Goal: Task Accomplishment & Management: Use online tool/utility

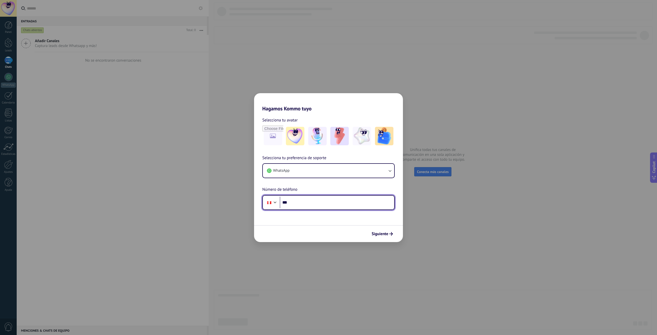
click at [304, 204] on input "***" at bounding box center [337, 203] width 114 height 12
click at [305, 205] on input "***" at bounding box center [337, 203] width 114 height 12
type input "**********"
click at [291, 138] on img at bounding box center [295, 136] width 18 height 18
click at [389, 233] on span "Siguiente" at bounding box center [382, 234] width 21 height 4
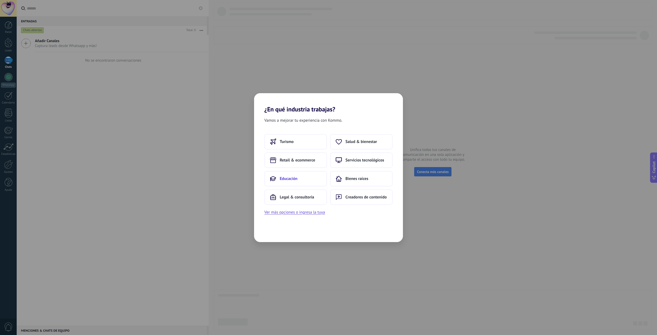
click at [316, 175] on button "Educación" at bounding box center [295, 178] width 63 height 15
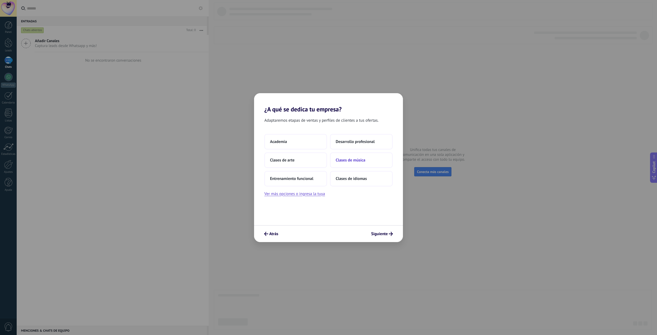
click at [356, 162] on span "Clases de música" at bounding box center [351, 160] width 30 height 5
click at [341, 143] on span "2–5" at bounding box center [339, 141] width 7 height 5
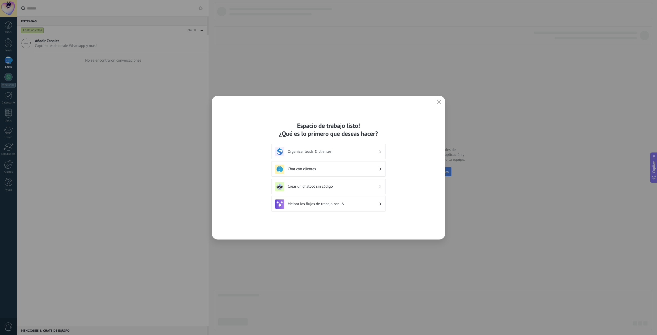
click at [338, 153] on h3 "Organizar leads & clientes" at bounding box center [333, 151] width 91 height 5
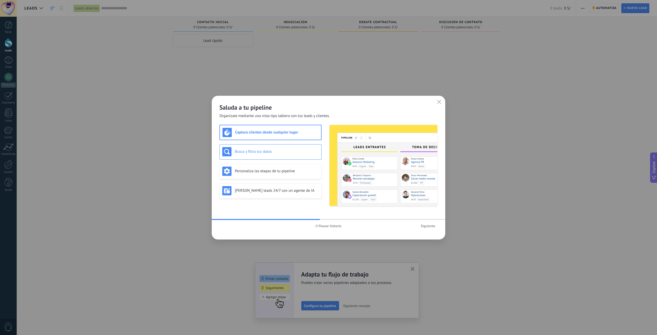
click at [284, 157] on div "Busca y filtra tus datos" at bounding box center [270, 151] width 102 height 15
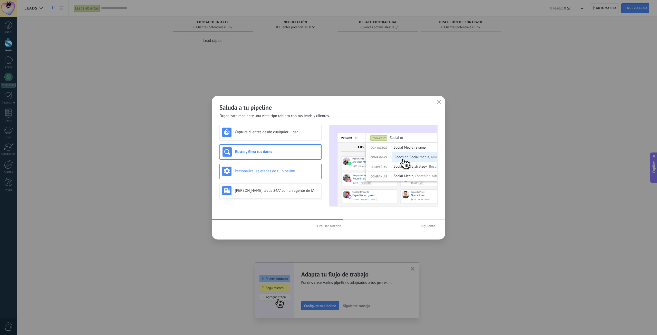
click at [279, 171] on h3 "Personaliza las etapas de tu pipeline" at bounding box center [277, 171] width 84 height 5
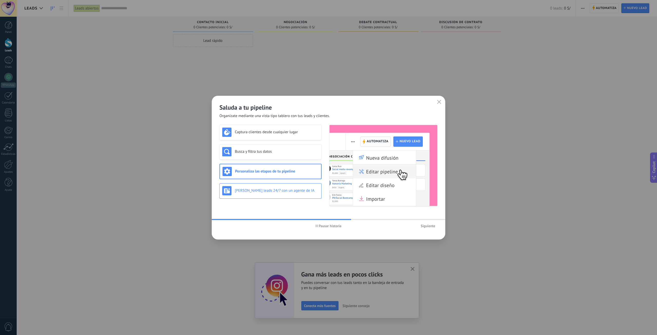
click at [277, 188] on div "Genera leads 24/7 con un agente de IA" at bounding box center [270, 190] width 96 height 9
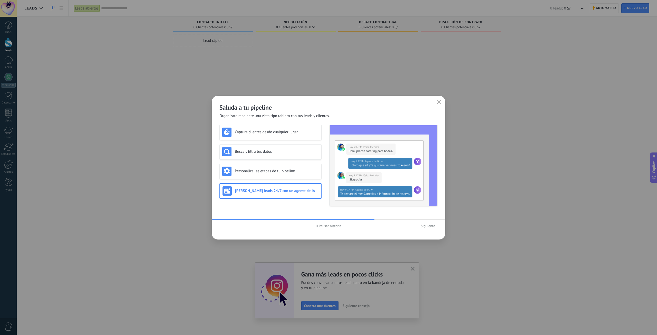
click at [432, 225] on span "Siguiente" at bounding box center [428, 226] width 15 height 4
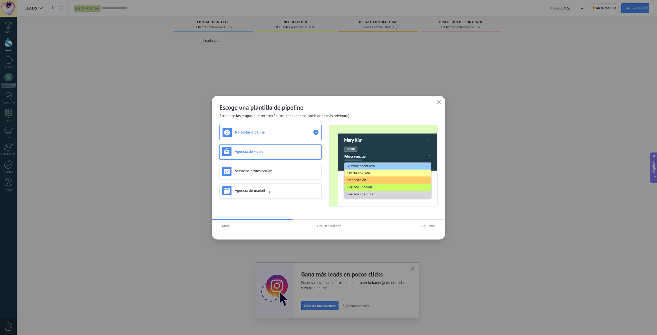
click at [259, 151] on h3 "Agencia de viajes" at bounding box center [277, 151] width 84 height 5
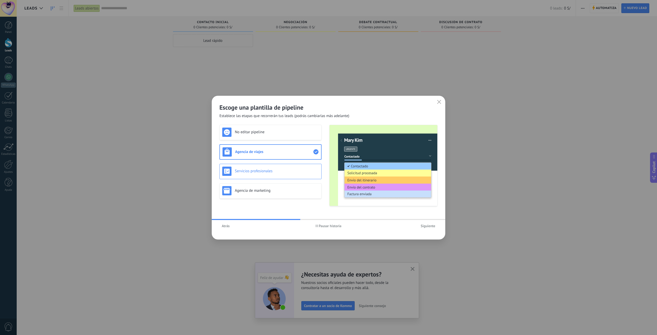
click at [258, 173] on h3 "Servicios profesionales" at bounding box center [277, 171] width 84 height 5
click at [261, 184] on div "Agencia de marketing" at bounding box center [270, 190] width 102 height 15
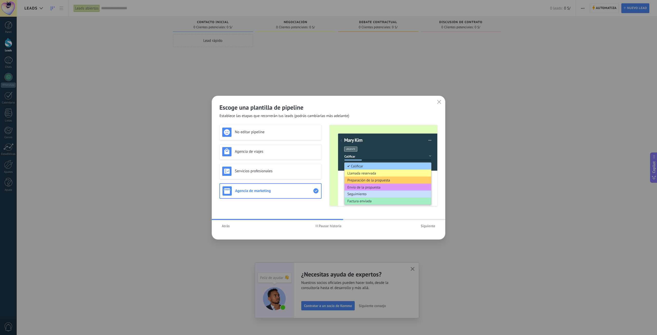
click at [434, 228] on span "Siguiente" at bounding box center [428, 226] width 15 height 4
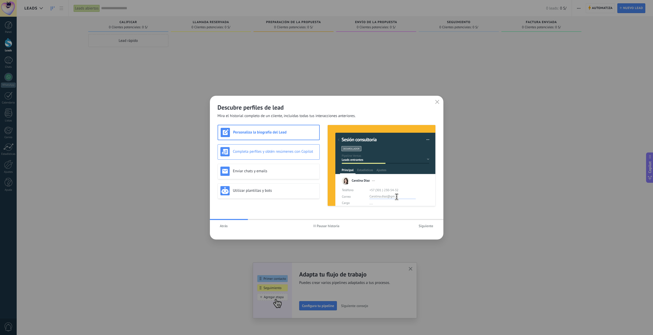
click at [280, 156] on div "Completa perfiles y obtén resúmenes con Copilot" at bounding box center [268, 151] width 96 height 9
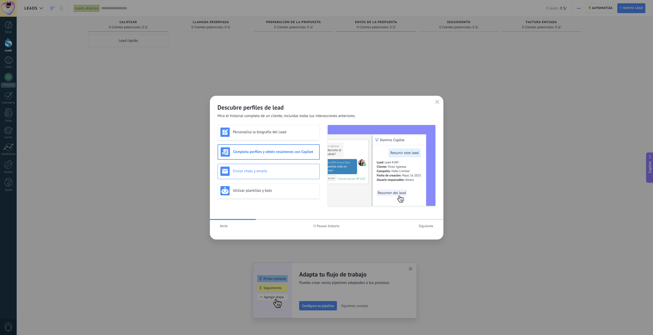
click at [275, 170] on h3 "Enviar chats y emails" at bounding box center [275, 171] width 84 height 5
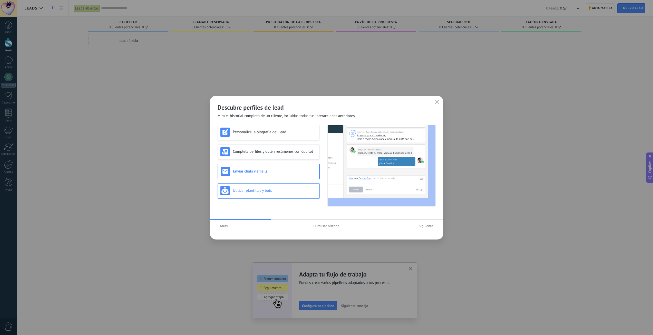
click at [278, 184] on div "Utilizar plantillas y bots" at bounding box center [269, 190] width 102 height 15
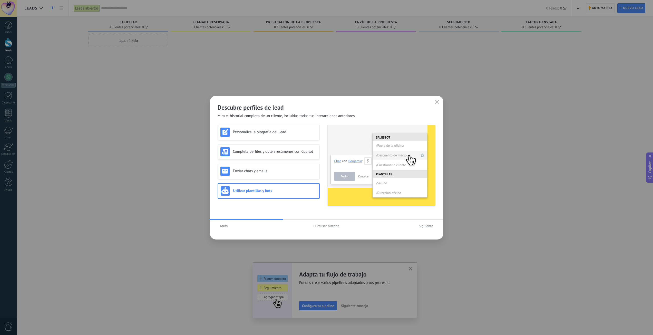
click at [421, 227] on span "Siguiente" at bounding box center [426, 226] width 15 height 4
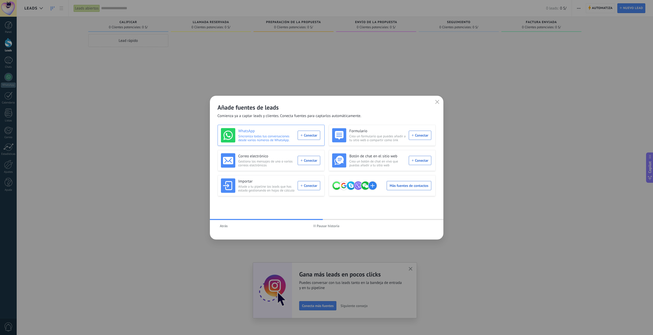
click at [290, 135] on span "Sincroniza todas tus conversaciones desde varios números de WhatsApp." at bounding box center [266, 138] width 56 height 8
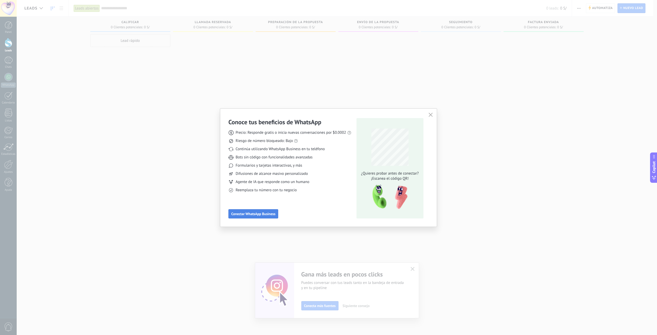
click at [259, 214] on span "Conectar WhatsApp Business" at bounding box center [253, 214] width 44 height 4
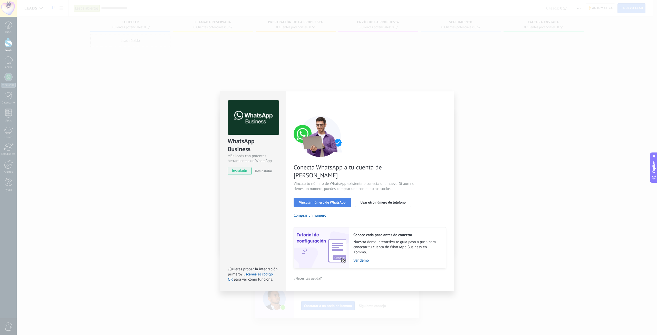
click at [338, 200] on span "Vincular número de WhatsApp" at bounding box center [322, 202] width 46 height 4
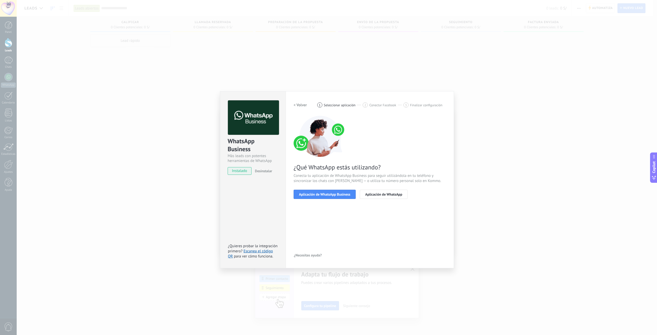
click at [338, 194] on span "Aplicación de WhatsApp Business" at bounding box center [324, 194] width 51 height 4
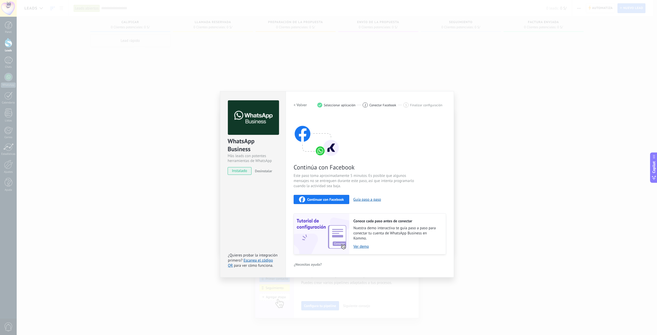
click at [334, 200] on span "Continuar con Facebook" at bounding box center [325, 200] width 37 height 4
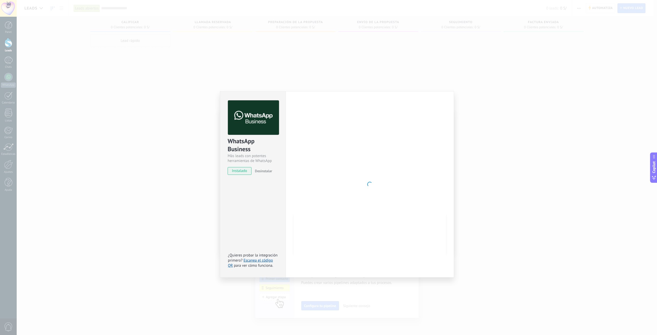
click at [124, 81] on div "WhatsApp Business Más leads con potentes herramientas de WhatsApp instalado Des…" at bounding box center [337, 167] width 640 height 335
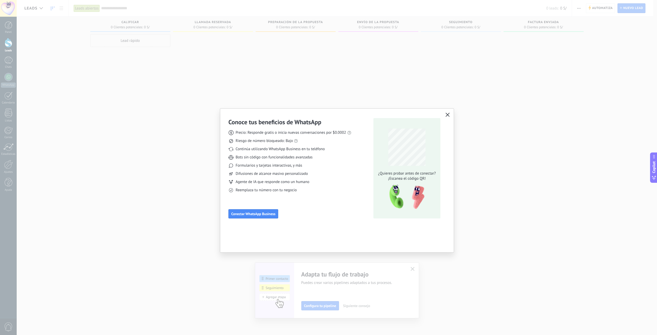
click at [449, 116] on use "button" at bounding box center [448, 115] width 4 height 4
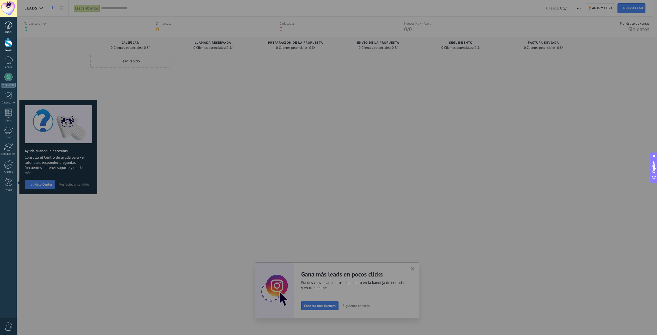
click at [7, 27] on div at bounding box center [9, 25] width 8 height 8
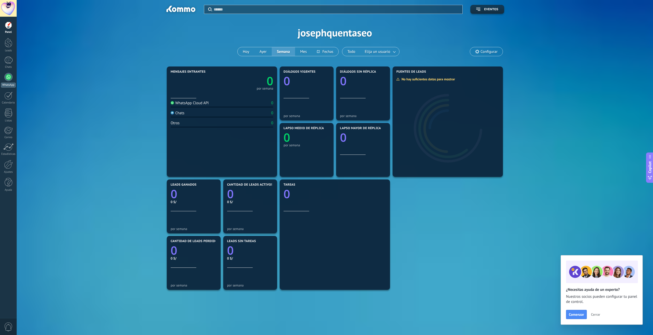
click at [8, 78] on div at bounding box center [8, 77] width 8 height 8
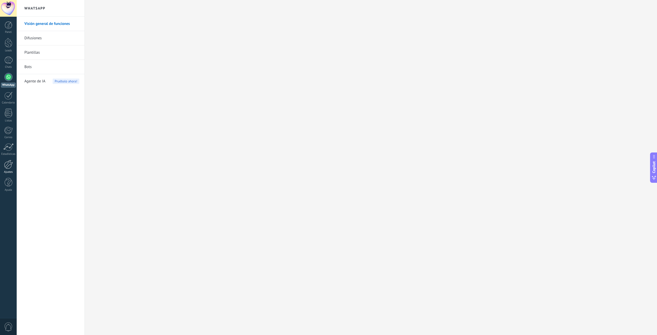
click at [10, 167] on div at bounding box center [8, 164] width 9 height 9
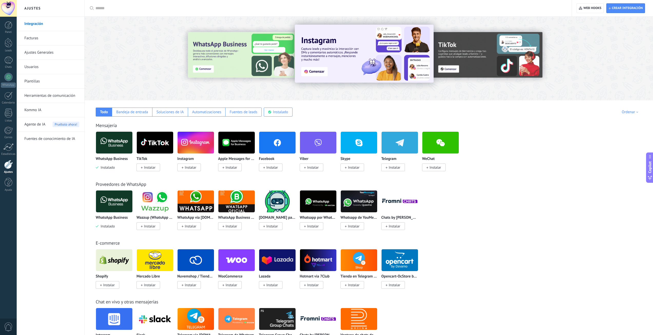
click at [117, 142] on img at bounding box center [114, 142] width 36 height 25
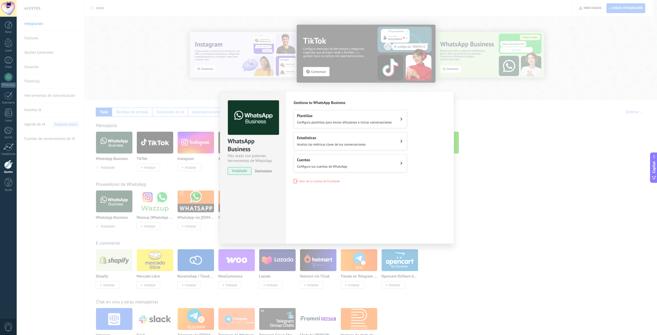
click at [64, 235] on div "WhatsApp Business Más leads con potentes herramientas de WhatsApp instalado Des…" at bounding box center [337, 167] width 640 height 335
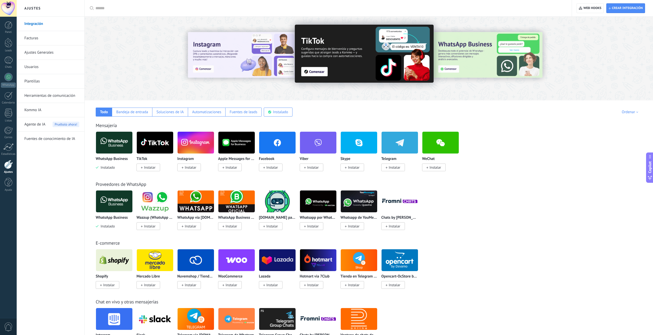
click at [111, 198] on img at bounding box center [114, 201] width 36 height 25
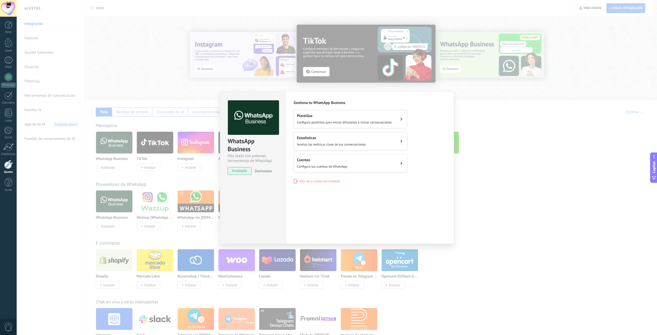
click at [325, 164] on span "Configura tus cuentas de WhatsApp" at bounding box center [322, 166] width 50 height 4
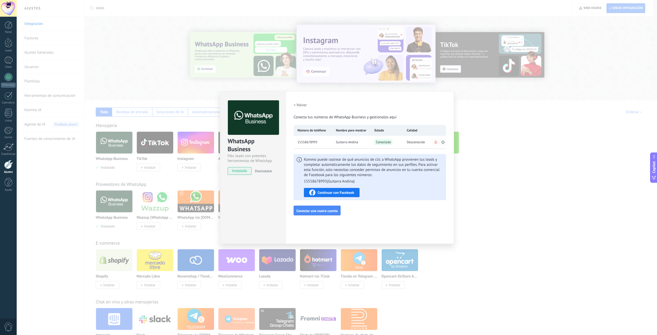
click at [298, 106] on h2 "< Volver" at bounding box center [300, 105] width 13 height 5
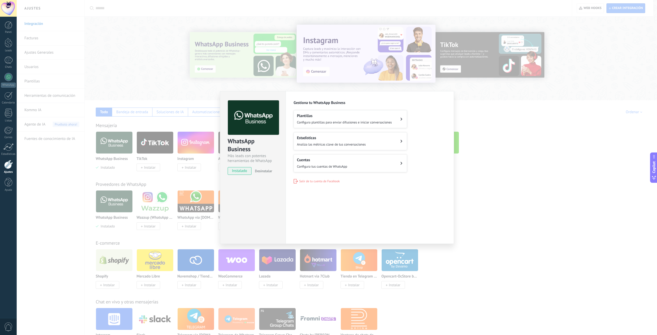
click at [314, 118] on h2 "Plantillas" at bounding box center [344, 115] width 95 height 5
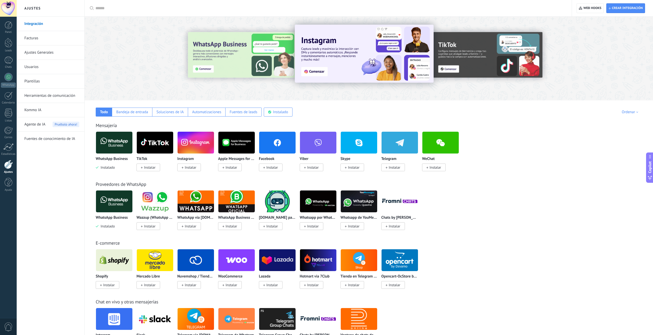
click at [125, 196] on img at bounding box center [114, 201] width 36 height 25
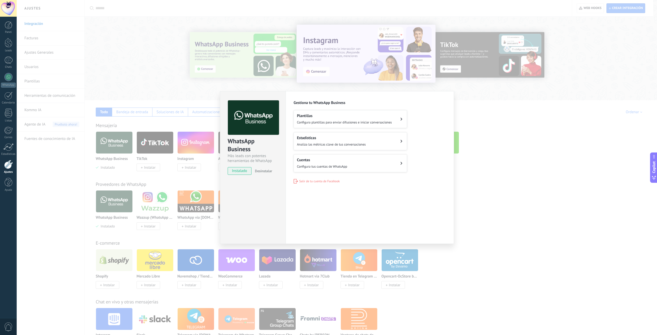
click at [322, 141] on div "Estadísticas Analiza las métricas clave de tus conversaciones" at bounding box center [331, 140] width 69 height 11
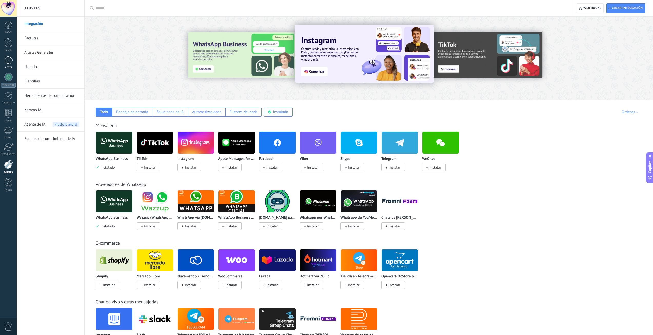
click at [5, 63] on div at bounding box center [8, 59] width 8 height 7
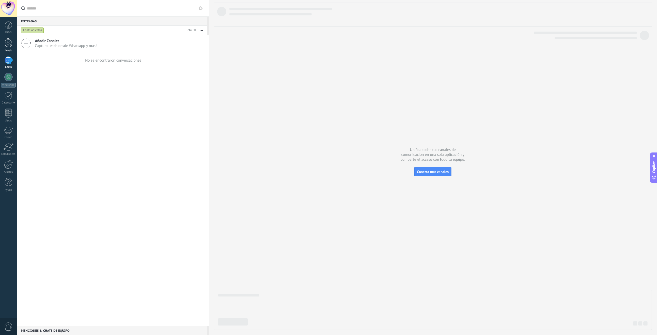
click at [11, 43] on div at bounding box center [9, 42] width 8 height 9
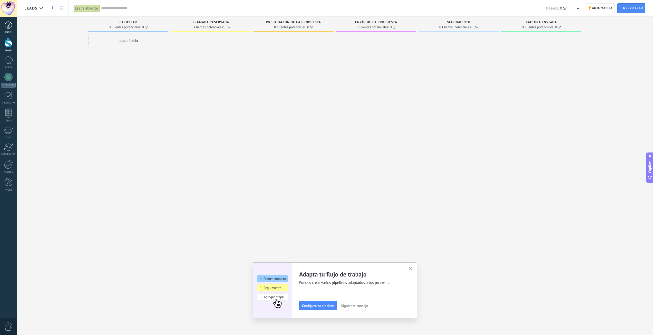
click at [11, 26] on div at bounding box center [9, 25] width 8 height 8
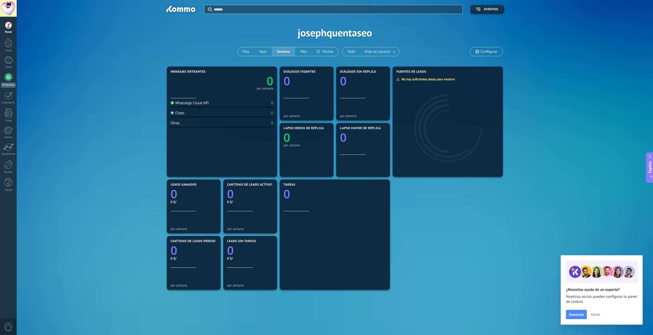
click at [7, 76] on div at bounding box center [8, 77] width 8 height 8
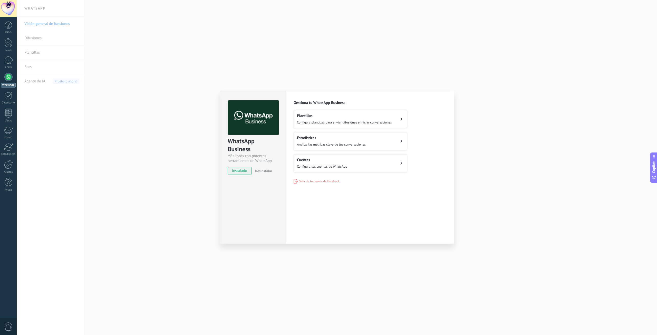
click at [197, 85] on div "WhatsApp Business Más leads con potentes herramientas de WhatsApp instalado Des…" at bounding box center [337, 167] width 640 height 335
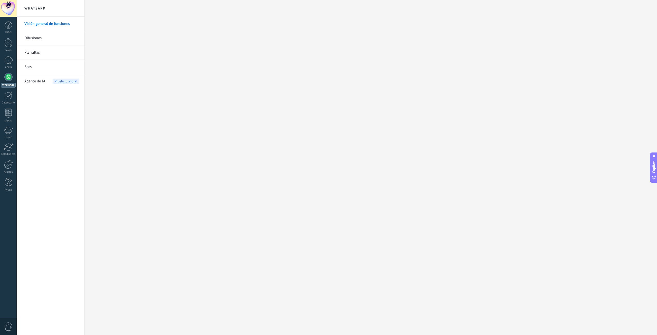
click at [35, 66] on link "Bots" at bounding box center [51, 67] width 55 height 14
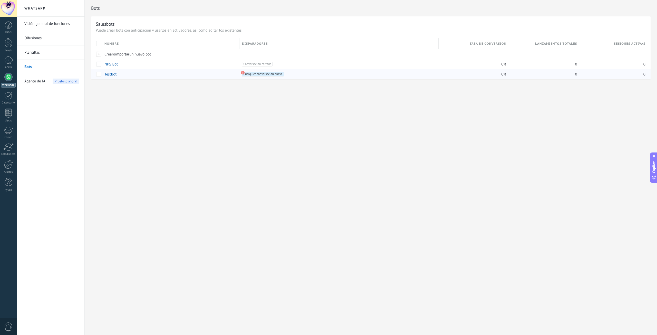
click at [242, 72] on use at bounding box center [243, 73] width 4 height 4
click at [242, 73] on use at bounding box center [243, 73] width 4 height 4
click at [190, 73] on div "TestBot" at bounding box center [169, 74] width 135 height 10
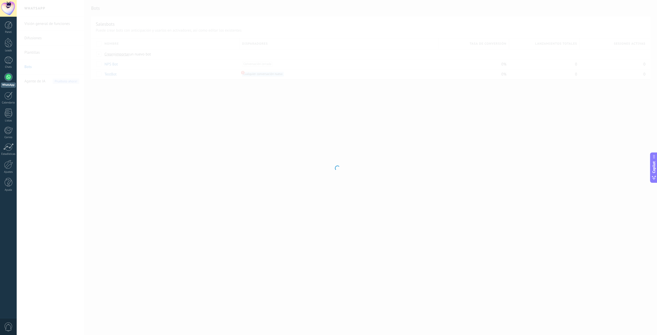
type input "*******"
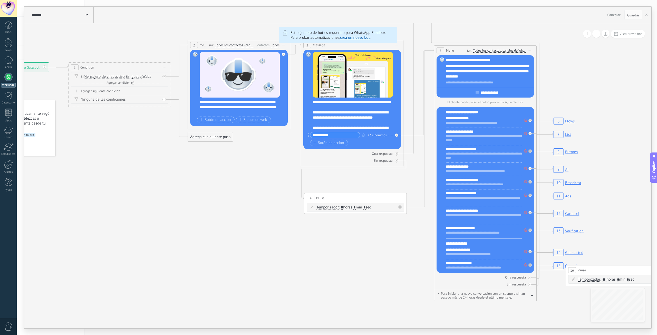
drag, startPoint x: 129, startPoint y: 226, endPoint x: 225, endPoint y: 195, distance: 100.6
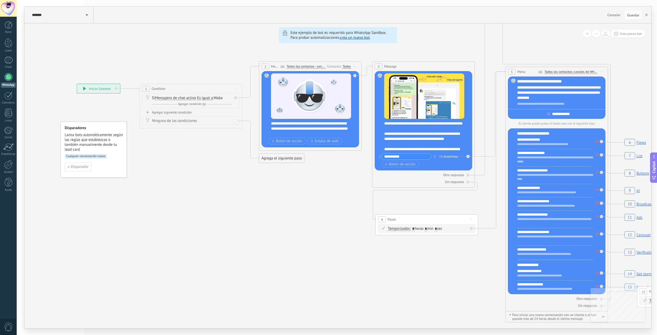
drag, startPoint x: 170, startPoint y: 223, endPoint x: 240, endPoint y: 233, distance: 70.4
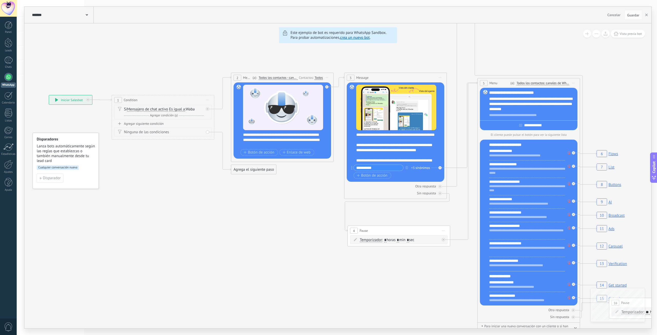
drag, startPoint x: 305, startPoint y: 215, endPoint x: 278, endPoint y: 226, distance: 28.5
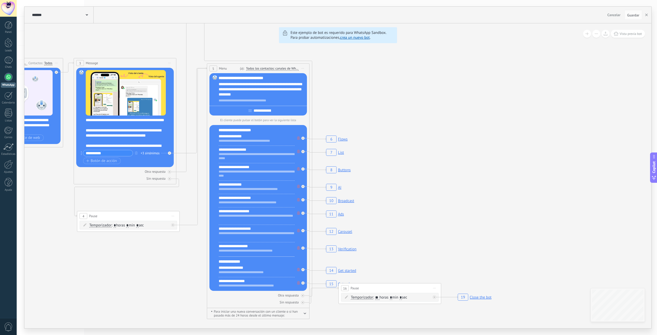
drag, startPoint x: 594, startPoint y: 90, endPoint x: 329, endPoint y: 81, distance: 264.9
click at [329, 81] on icon "6 Flows 7 List 8 Buttons 9 AI 10 Broadcast 11 Ads 12 Carousel 13 Verification 1…" at bounding box center [529, 84] width 1758 height 1509
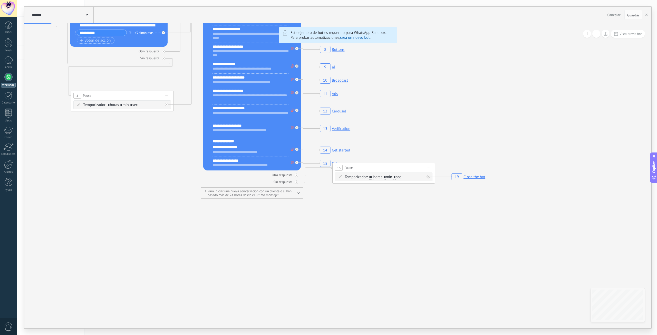
drag, startPoint x: 465, startPoint y: 223, endPoint x: 468, endPoint y: 101, distance: 121.6
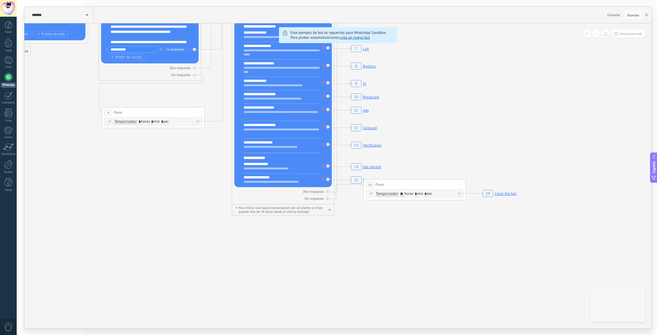
drag, startPoint x: 479, startPoint y: 129, endPoint x: 554, endPoint y: 164, distance: 83.3
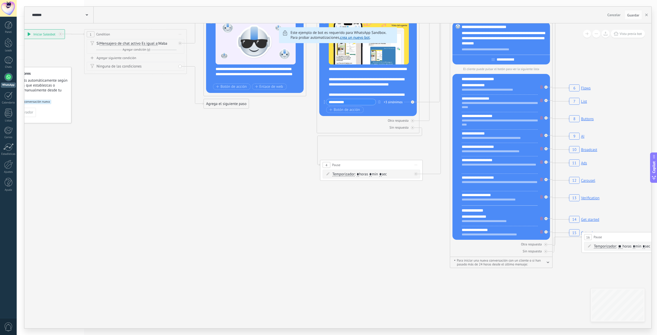
drag, startPoint x: 230, startPoint y: 251, endPoint x: 371, endPoint y: 268, distance: 141.6
drag, startPoint x: 276, startPoint y: 225, endPoint x: 446, endPoint y: 269, distance: 175.6
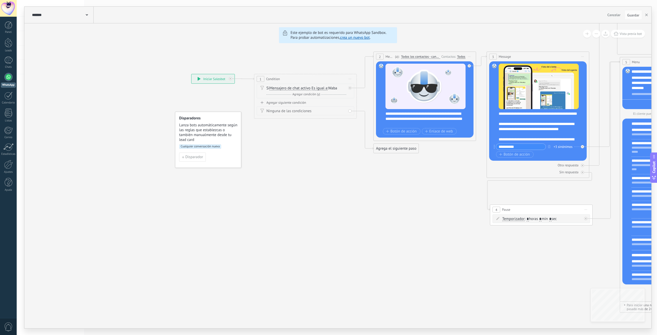
drag, startPoint x: 313, startPoint y: 225, endPoint x: 340, endPoint y: 234, distance: 28.2
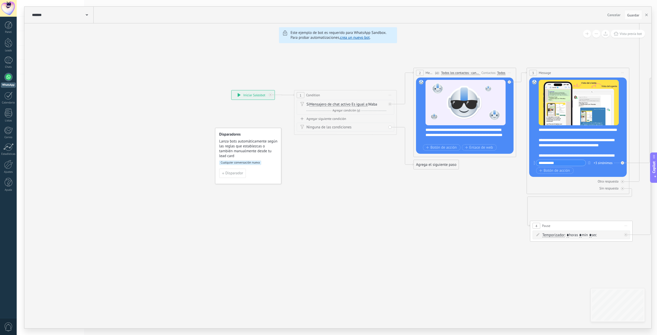
click at [88, 16] on div "******* TestBot" at bounding box center [62, 15] width 63 height 16
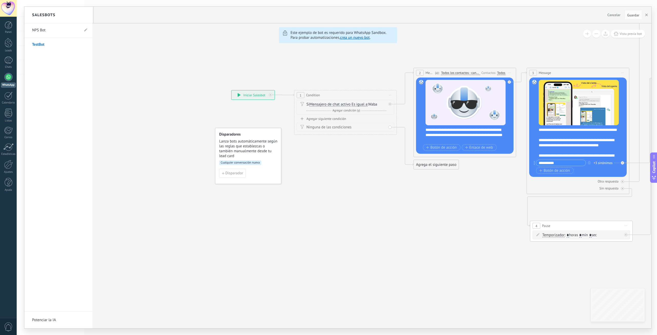
click at [126, 63] on div at bounding box center [337, 167] width 627 height 321
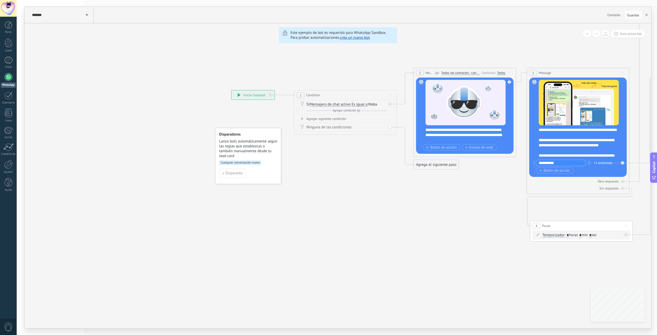
click at [12, 75] on link "WhatsApp" at bounding box center [8, 80] width 17 height 15
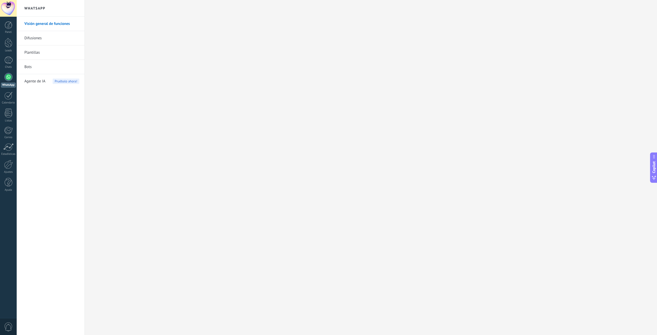
click at [37, 69] on link "Bots" at bounding box center [51, 67] width 55 height 14
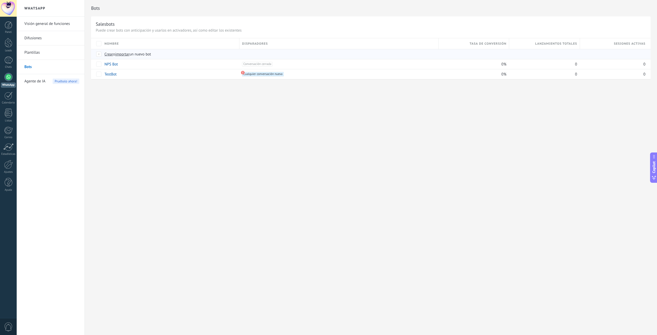
click at [111, 52] on span "Crear" at bounding box center [108, 54] width 9 height 5
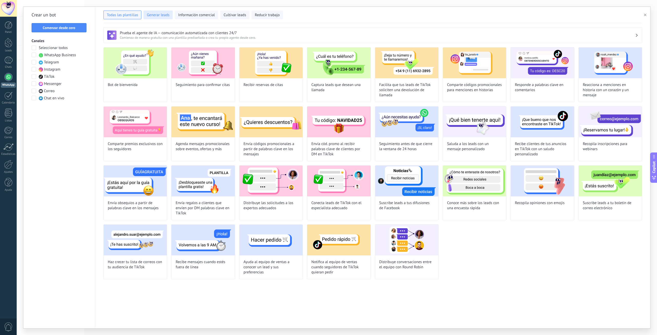
click at [163, 16] on span "Generar leads" at bounding box center [158, 15] width 23 height 5
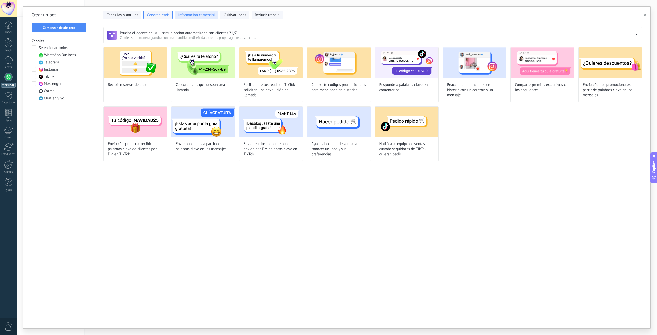
click at [206, 13] on span "Información comercial" at bounding box center [196, 15] width 37 height 5
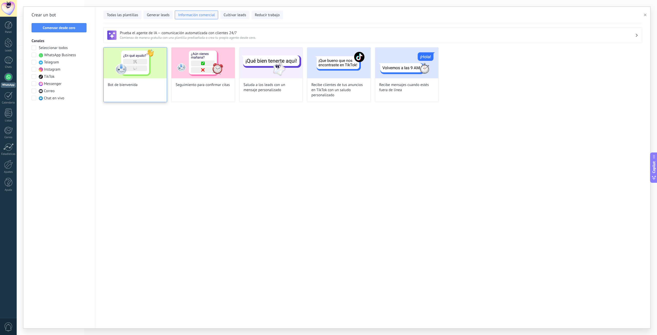
click at [134, 71] on img at bounding box center [135, 62] width 63 height 31
type input "**********"
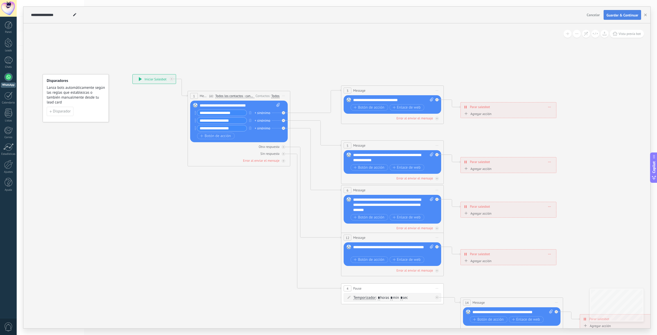
click at [617, 14] on span "Guardar & Continuar" at bounding box center [622, 15] width 32 height 4
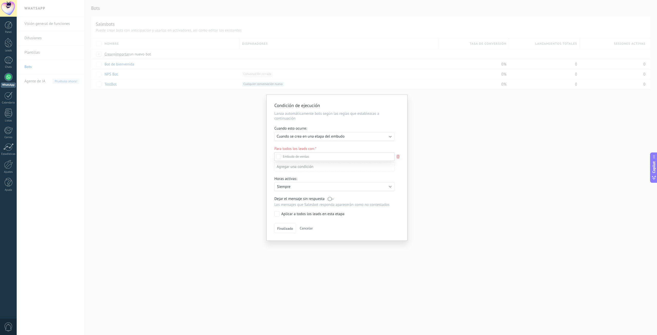
click at [384, 143] on div at bounding box center [337, 167] width 640 height 335
click at [298, 188] on p "Siempre" at bounding box center [322, 187] width 90 height 5
click at [298, 188] on li "Siempre" at bounding box center [341, 187] width 141 height 9
click at [298, 188] on p "Siempre" at bounding box center [322, 187] width 90 height 5
click at [298, 188] on li "Siempre" at bounding box center [341, 187] width 141 height 9
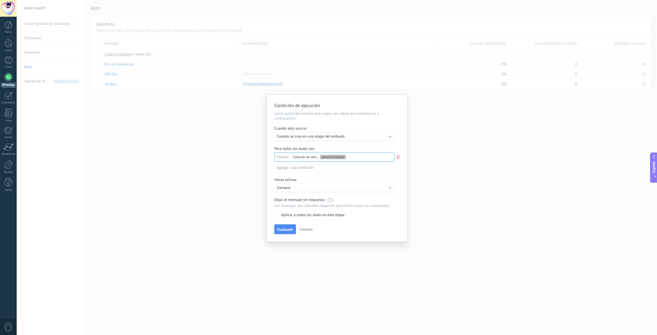
click at [307, 188] on p "Siempre" at bounding box center [322, 187] width 90 height 5
click at [307, 188] on li "Siempre" at bounding box center [341, 187] width 141 height 9
click at [331, 201] on label at bounding box center [331, 199] width 6 height 5
click at [283, 230] on span "Finalizado" at bounding box center [285, 230] width 16 height 4
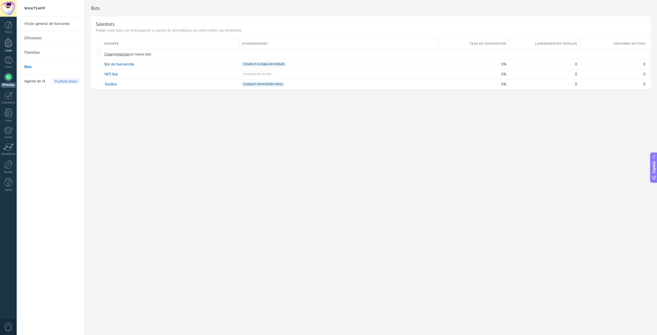
click at [7, 49] on link "Leads" at bounding box center [8, 45] width 17 height 14
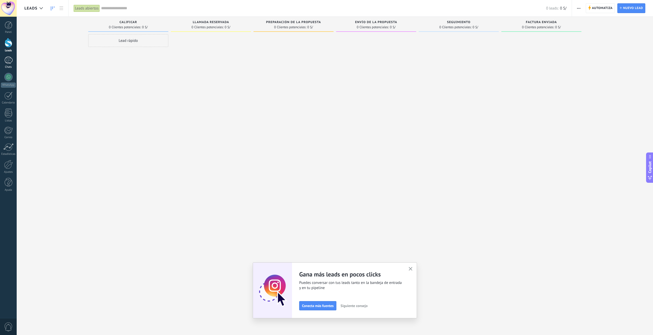
click at [9, 62] on div at bounding box center [8, 59] width 8 height 7
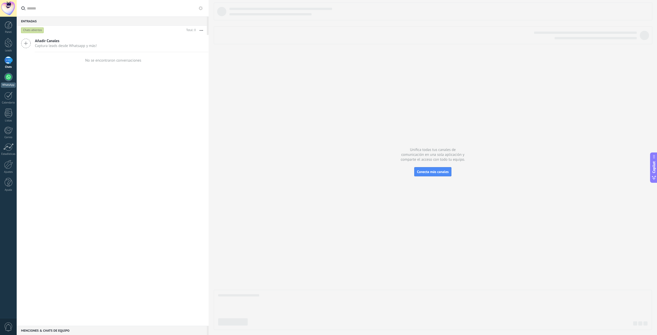
click at [8, 79] on div at bounding box center [8, 77] width 8 height 8
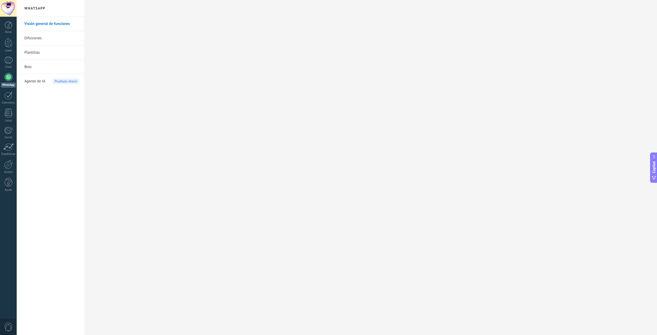
click at [45, 37] on link "Difusiones" at bounding box center [51, 38] width 55 height 14
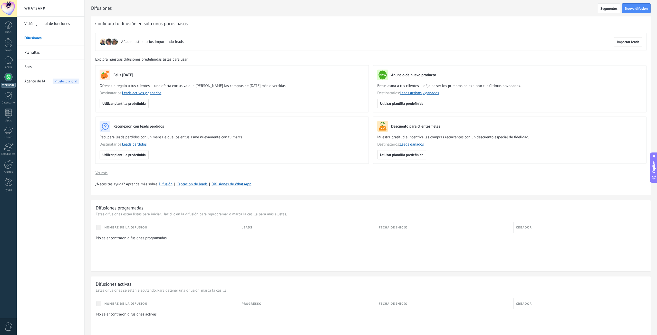
click at [45, 50] on link "Plantillas" at bounding box center [51, 52] width 55 height 14
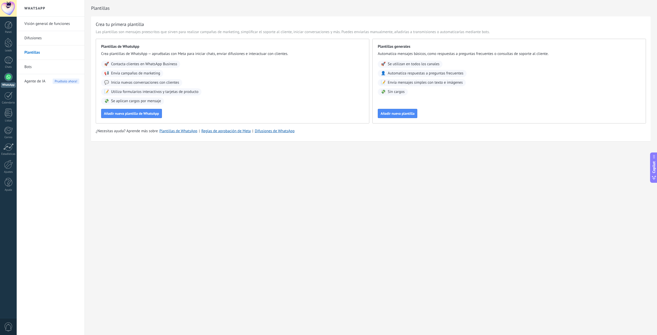
click at [46, 68] on link "Bots" at bounding box center [51, 67] width 55 height 14
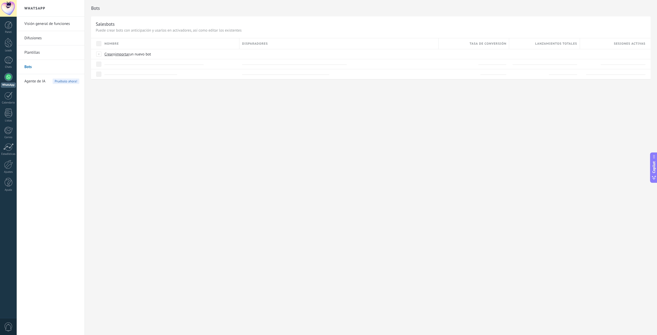
click at [48, 54] on link "Plantillas" at bounding box center [51, 52] width 55 height 14
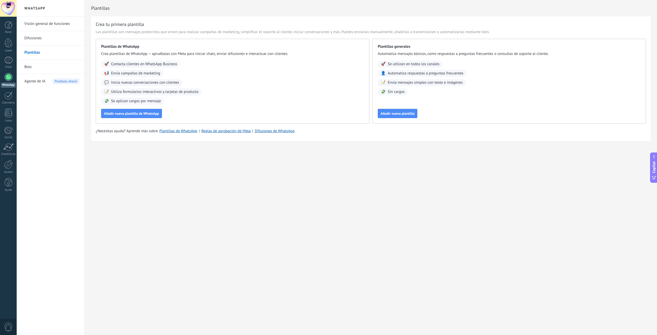
click at [36, 70] on link "Bots" at bounding box center [51, 67] width 55 height 14
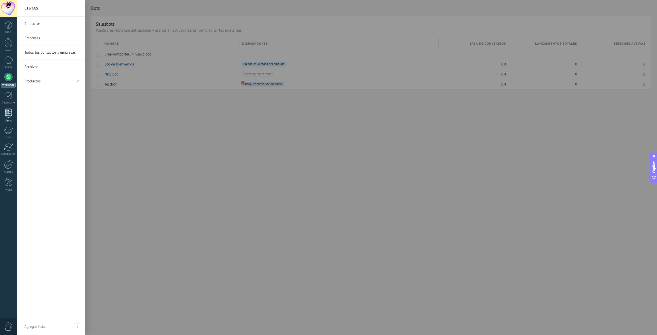
click at [7, 113] on div at bounding box center [9, 113] width 8 height 9
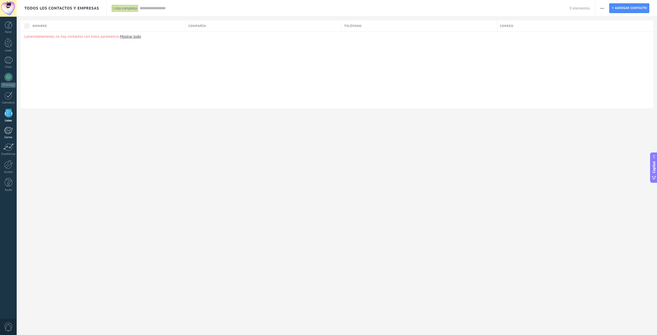
click at [7, 129] on div at bounding box center [8, 130] width 8 height 8
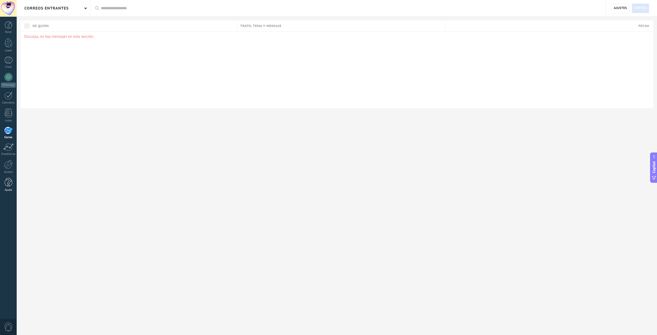
click at [8, 184] on div at bounding box center [9, 182] width 8 height 9
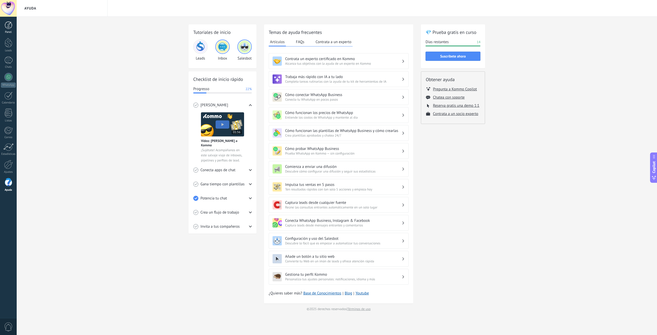
click at [9, 31] on div "Panel" at bounding box center [8, 32] width 15 height 3
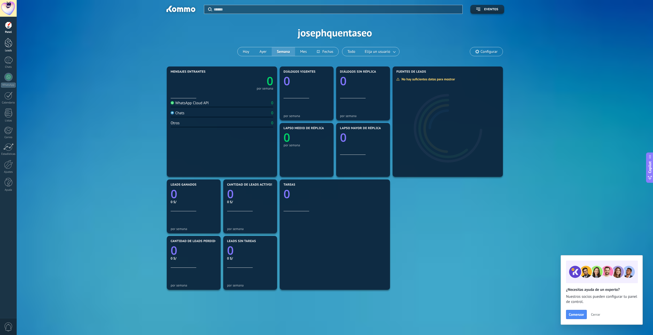
click at [9, 42] on div at bounding box center [9, 42] width 8 height 9
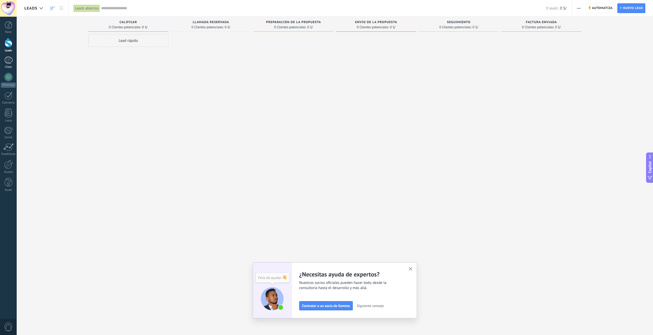
click at [13, 63] on link "Chats" at bounding box center [8, 62] width 17 height 12
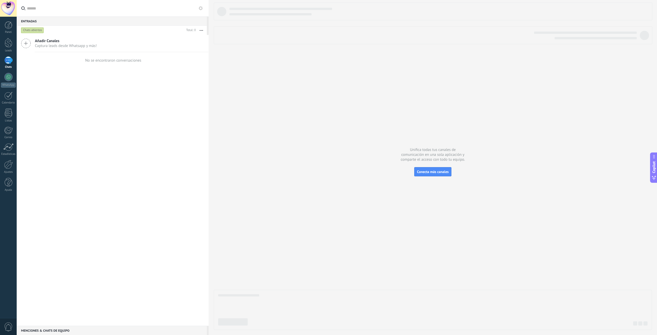
click at [52, 42] on span "Añadir Canales" at bounding box center [66, 40] width 62 height 5
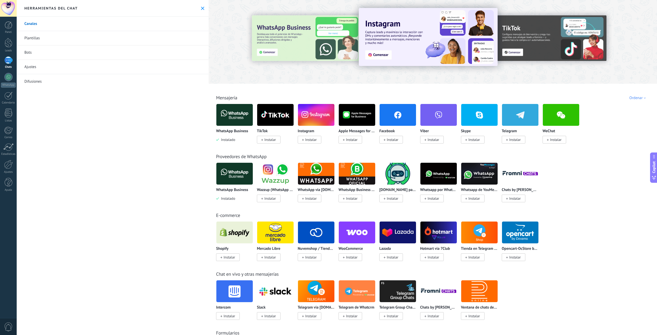
click at [233, 113] on img at bounding box center [234, 114] width 36 height 25
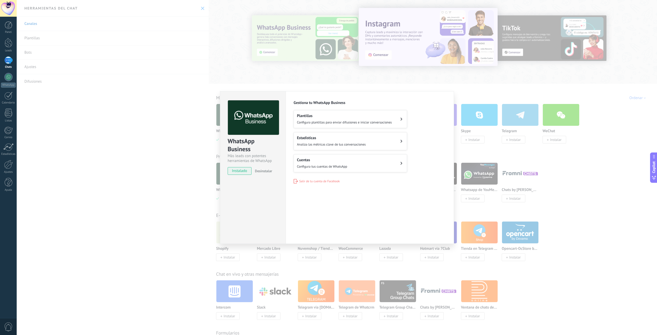
click at [183, 162] on div "WhatsApp Business Más leads con potentes herramientas de WhatsApp instalado Des…" at bounding box center [337, 167] width 640 height 335
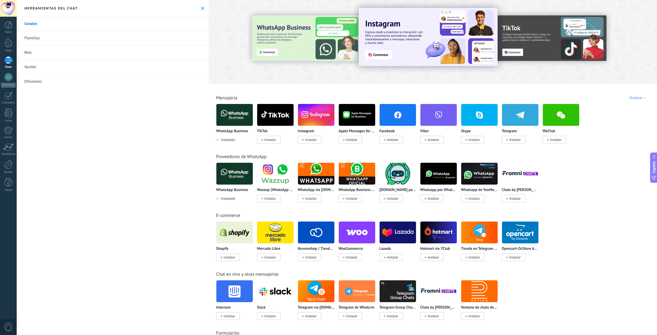
click at [299, 49] on div at bounding box center [307, 41] width 112 height 46
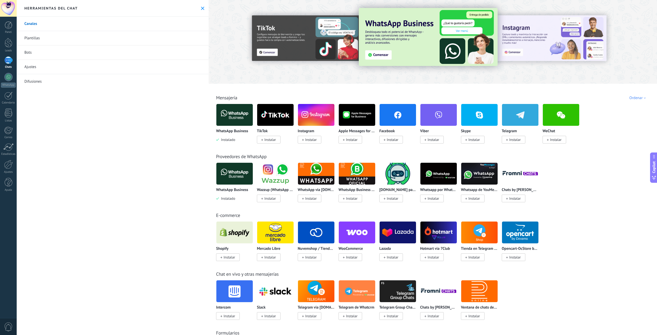
click at [398, 44] on img at bounding box center [428, 37] width 139 height 58
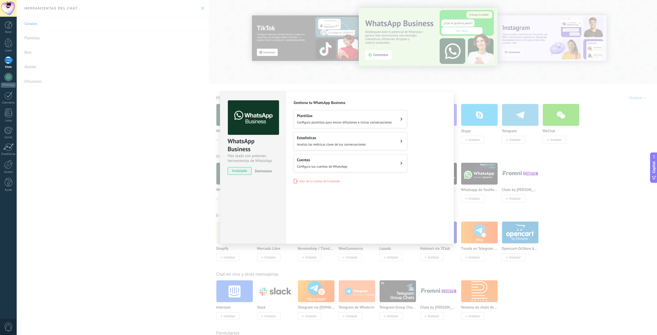
click at [113, 105] on div "WhatsApp Business Más leads con potentes herramientas de WhatsApp instalado Des…" at bounding box center [337, 167] width 640 height 335
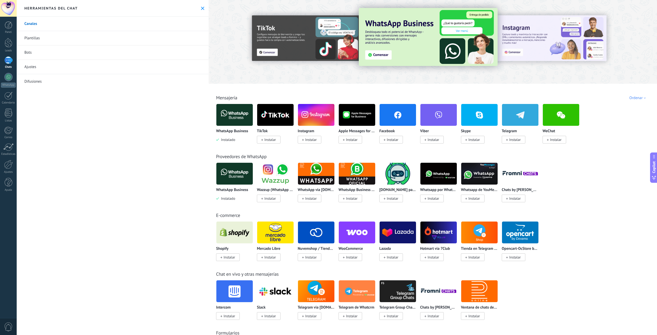
click at [39, 52] on link "Bots" at bounding box center [113, 52] width 192 height 14
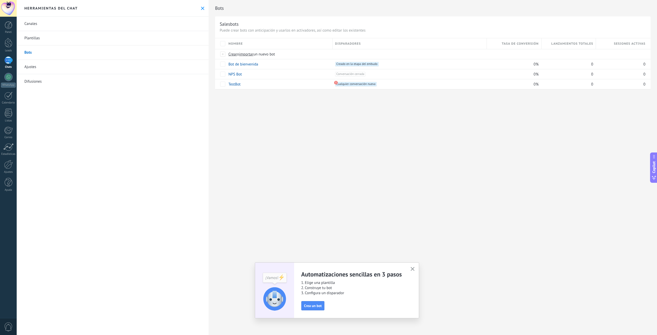
click at [9, 60] on div at bounding box center [8, 59] width 8 height 7
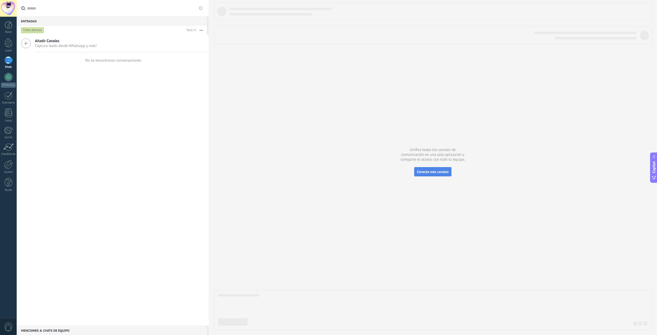
click at [434, 171] on span "Conecta más canales" at bounding box center [433, 171] width 32 height 5
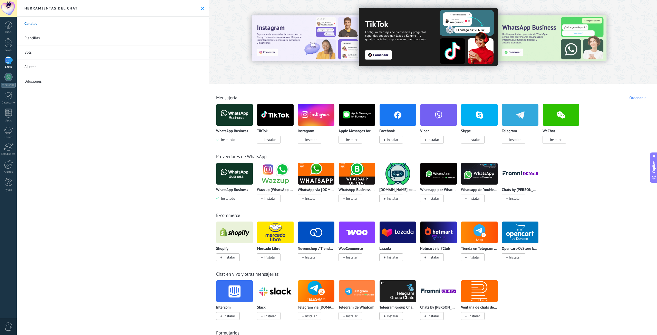
click at [10, 60] on div at bounding box center [8, 59] width 8 height 7
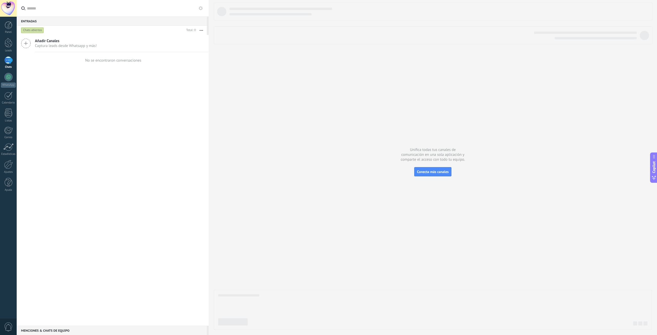
click at [10, 60] on div at bounding box center [8, 59] width 8 height 7
click at [432, 173] on span "Conecta más canales" at bounding box center [433, 171] width 32 height 5
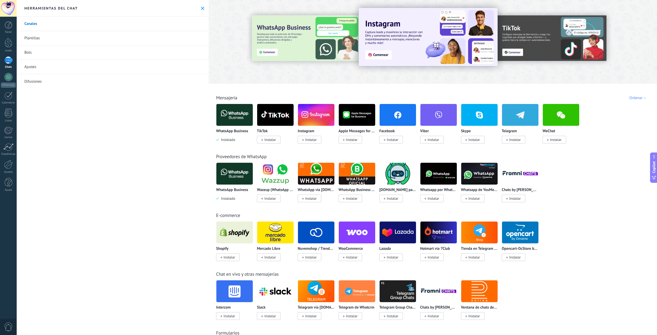
click at [45, 37] on link "Plantillas" at bounding box center [113, 38] width 192 height 14
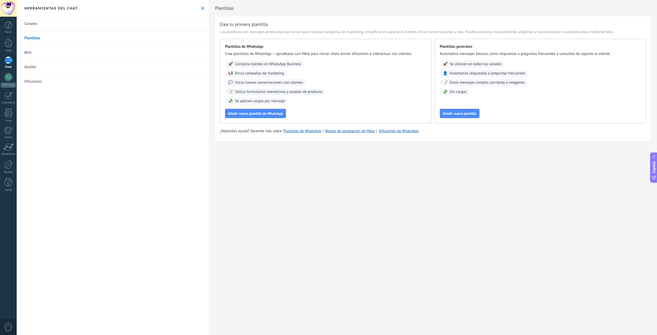
click at [41, 50] on link "Bots" at bounding box center [113, 52] width 192 height 14
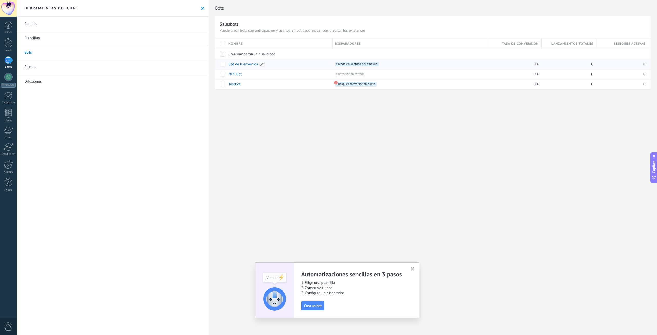
click at [249, 64] on link "Bot de bienvenida" at bounding box center [243, 64] width 30 height 5
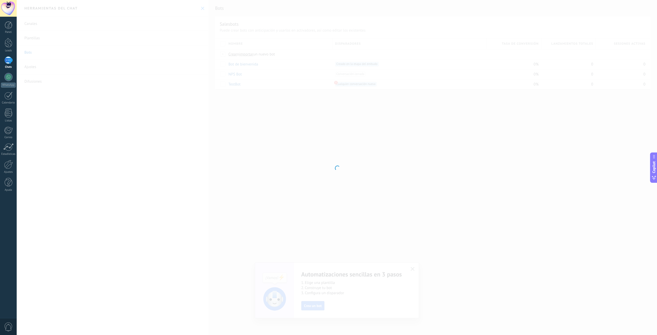
type input "**********"
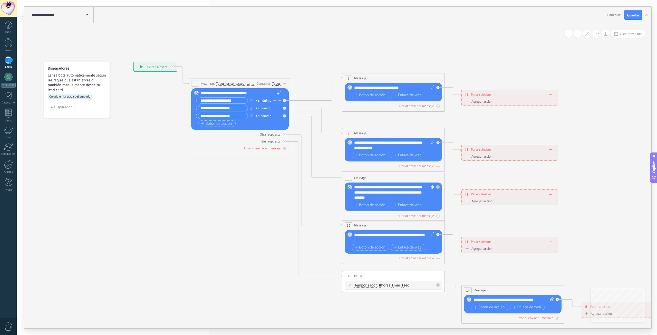
click at [220, 84] on span "Todos los contactos - canales seleccionados" at bounding box center [235, 84] width 39 height 4
click at [220, 84] on button "Todos los contactos - canales seleccionados" at bounding box center [246, 83] width 64 height 9
click at [259, 83] on span "Todos los contactos - canales seleccionados" at bounding box center [242, 83] width 62 height 4
click at [277, 83] on div "Todos" at bounding box center [276, 84] width 8 height 4
click at [255, 192] on icon at bounding box center [405, 193] width 800 height 518
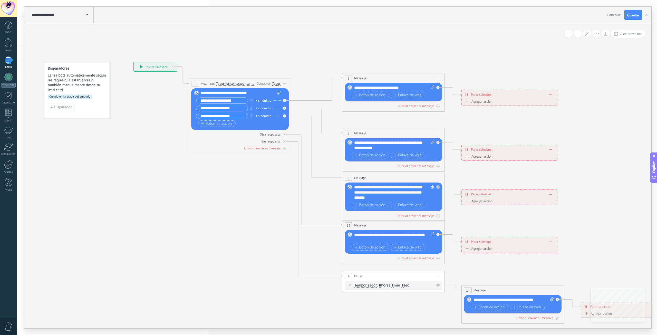
click at [67, 108] on span "Disparador" at bounding box center [63, 107] width 18 height 4
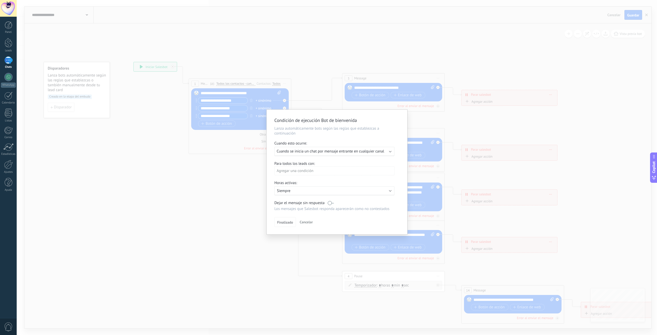
click at [306, 153] on span "Cuando se inicia un chat por mensaje entrante en cualquier canal" at bounding box center [331, 151] width 108 height 5
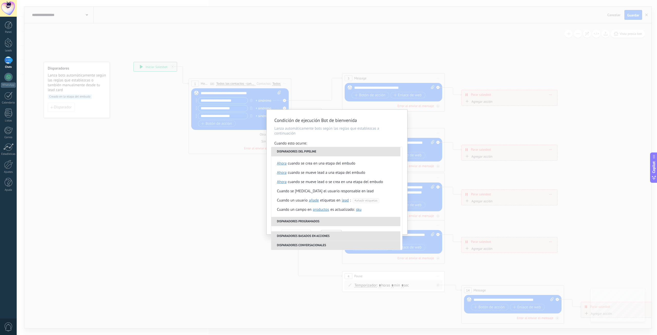
click at [354, 137] on div "**********" at bounding box center [337, 172] width 141 height 125
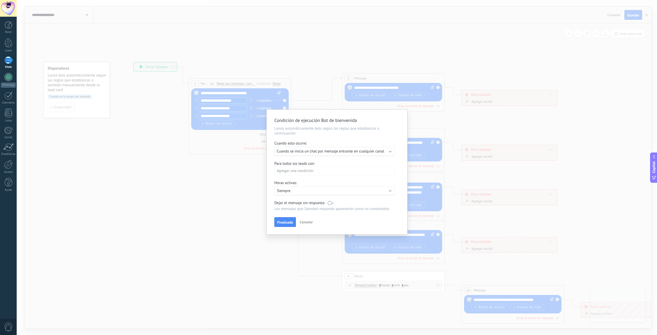
click at [309, 194] on div "Activo: Siempre" at bounding box center [334, 190] width 120 height 9
click at [347, 170] on div at bounding box center [337, 172] width 141 height 125
click at [313, 171] on div "Agregar una condición" at bounding box center [334, 170] width 120 height 9
click at [345, 165] on div at bounding box center [337, 172] width 141 height 125
click at [307, 223] on span "Cancelar" at bounding box center [306, 222] width 13 height 5
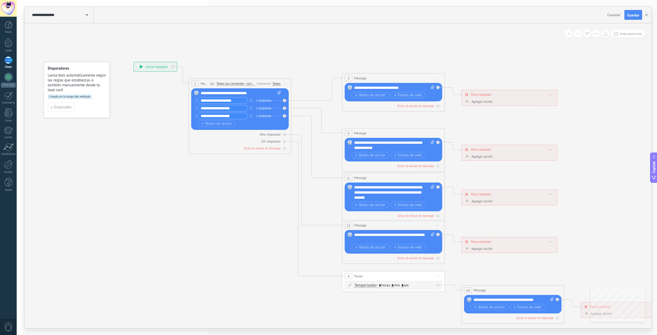
click at [157, 66] on div "**********" at bounding box center [155, 66] width 43 height 9
click at [9, 45] on div at bounding box center [9, 42] width 8 height 9
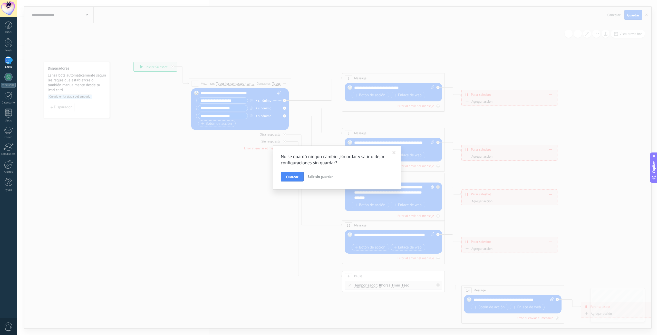
click at [319, 176] on span "Salir sin guardar" at bounding box center [319, 176] width 25 height 5
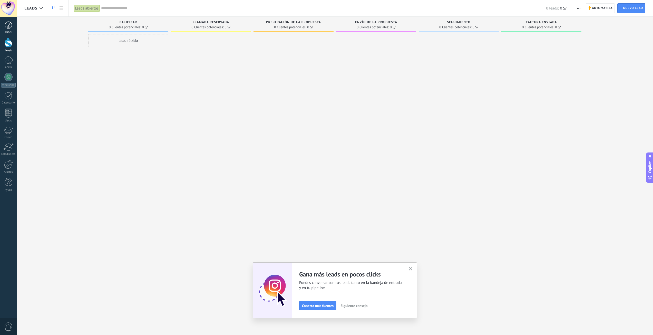
click at [11, 26] on div at bounding box center [9, 25] width 8 height 8
